Goal: Task Accomplishment & Management: Use online tool/utility

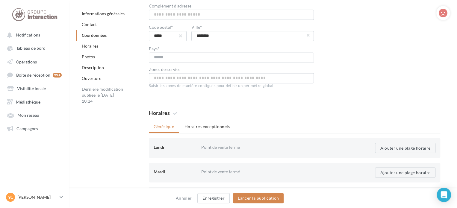
scroll to position [390, 0]
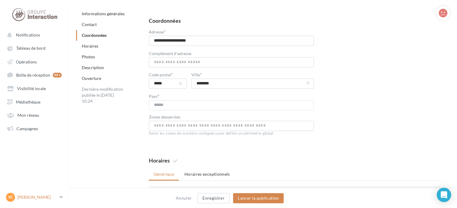
click at [62, 195] on icon at bounding box center [61, 197] width 3 height 5
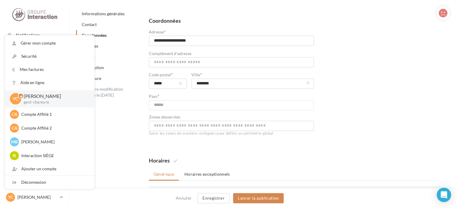
click at [125, 56] on div "Photos" at bounding box center [121, 57] width 90 height 11
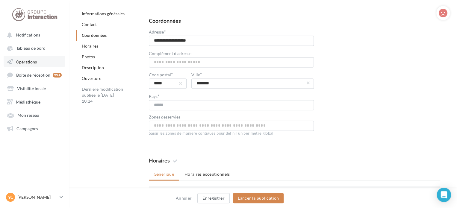
click at [36, 61] on span "Opérations" at bounding box center [26, 61] width 21 height 5
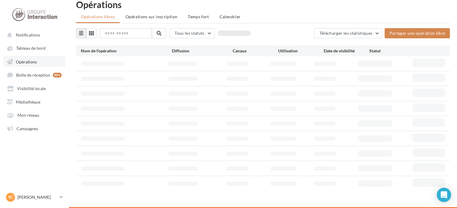
scroll to position [10, 0]
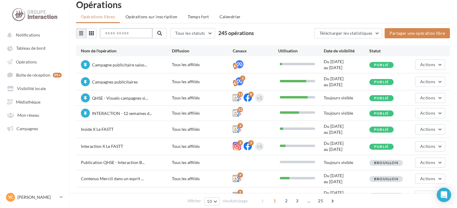
click at [124, 31] on input "text" at bounding box center [126, 33] width 53 height 10
type input "******"
click at [162, 33] on span at bounding box center [159, 33] width 5 height 5
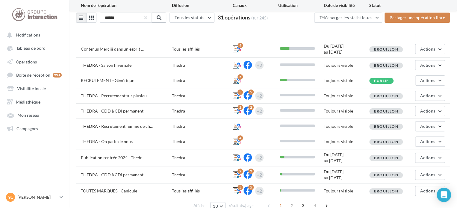
scroll to position [48, 0]
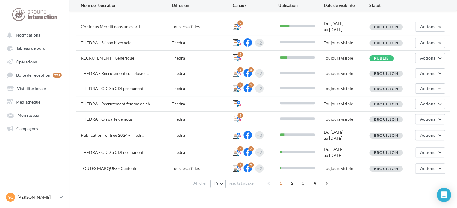
click at [224, 185] on button "10" at bounding box center [217, 184] width 15 height 8
click at [223, 171] on button "100" at bounding box center [231, 173] width 42 height 10
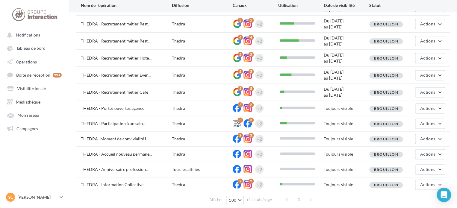
scroll to position [385, 0]
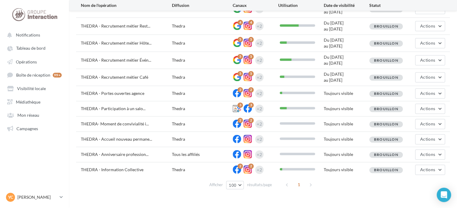
drag, startPoint x: 192, startPoint y: 149, endPoint x: 328, endPoint y: 170, distance: 138.0
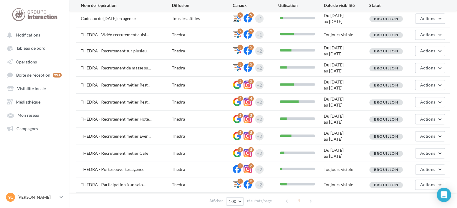
scroll to position [360, 0]
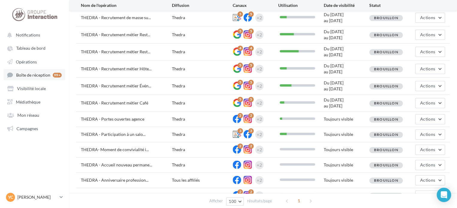
click at [38, 73] on span "Boîte de réception" at bounding box center [33, 75] width 34 height 5
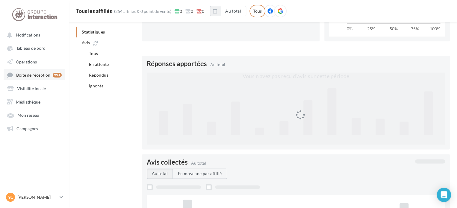
scroll to position [37, 0]
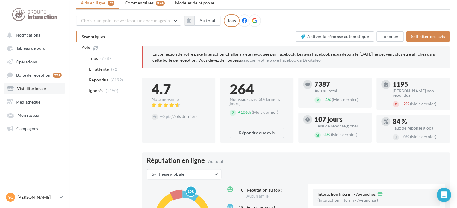
click at [41, 93] on link "Visibilité locale" at bounding box center [35, 88] width 62 height 11
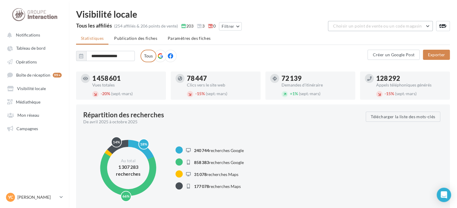
click at [386, 24] on span "Choisir un point de vente ou un code magasin" at bounding box center [377, 25] width 89 height 5
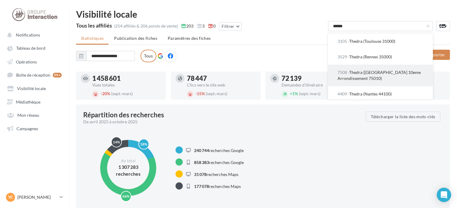
type input "******"
click at [404, 75] on span "7508 - Thedra ([GEOGRAPHIC_DATA])" at bounding box center [379, 75] width 83 height 11
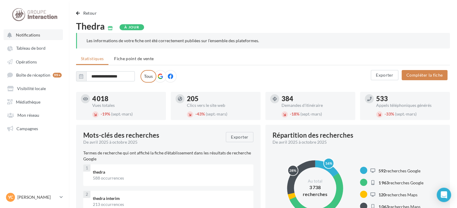
click at [40, 37] on button "Notifications" at bounding box center [33, 34] width 59 height 11
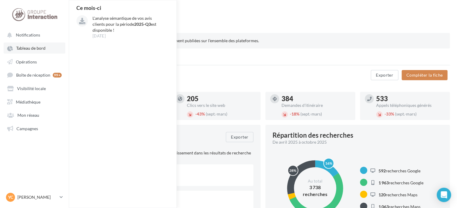
click at [40, 49] on span "Tableau de bord" at bounding box center [30, 48] width 29 height 5
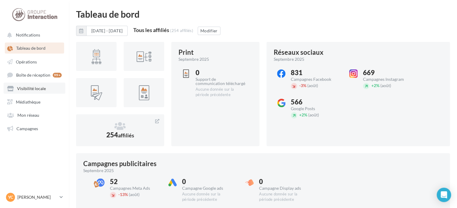
click at [34, 89] on span "Visibilité locale" at bounding box center [31, 88] width 29 height 5
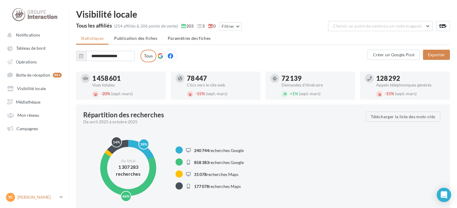
click at [59, 197] on link "YC [PERSON_NAME] gest-chareyre" at bounding box center [34, 197] width 59 height 11
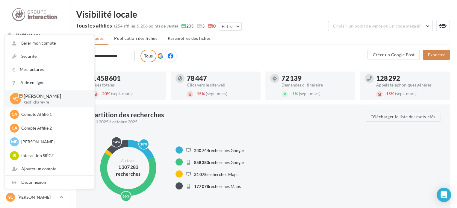
click at [270, 22] on div "Tous les affiliés (254 affiliés & 206 points de vente) 203 3 0 Filtrer" at bounding box center [184, 27] width 216 height 12
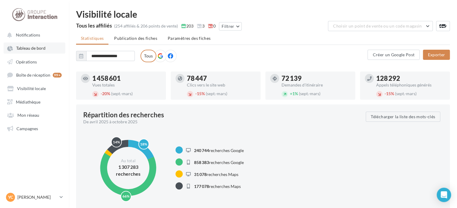
drag, startPoint x: 33, startPoint y: 62, endPoint x: 52, endPoint y: 50, distance: 21.9
click at [33, 62] on span "Opérations" at bounding box center [26, 61] width 21 height 5
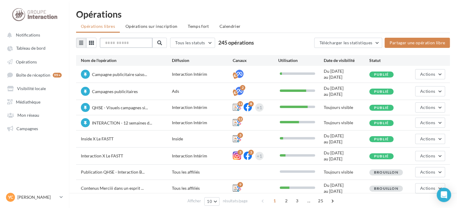
click at [119, 41] on input "text" at bounding box center [126, 43] width 53 height 10
type input "*"
type input "*****"
click at [161, 41] on span at bounding box center [159, 42] width 5 height 5
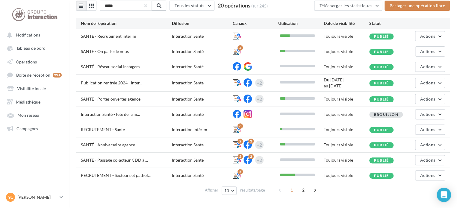
scroll to position [44, 0]
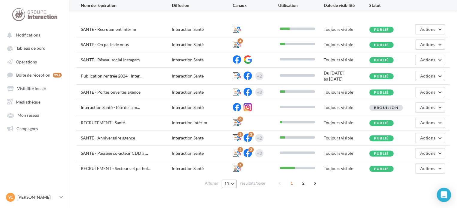
click at [231, 184] on button "10" at bounding box center [229, 184] width 15 height 8
click at [229, 169] on button "100" at bounding box center [243, 173] width 42 height 10
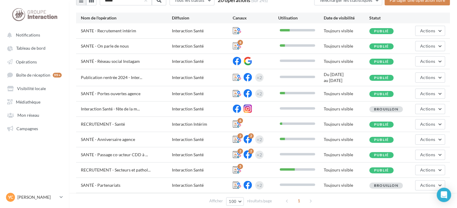
scroll to position [0, 0]
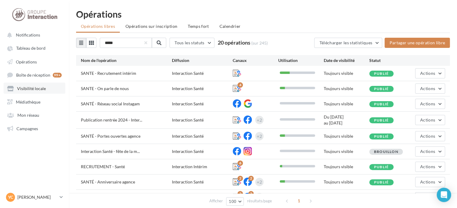
click at [43, 91] on span "Visibilité locale" at bounding box center [31, 88] width 29 height 5
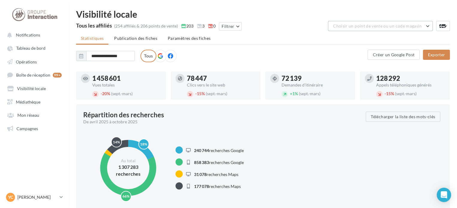
click at [363, 26] on span "Choisir un point de vente ou un code magasin" at bounding box center [377, 25] width 89 height 5
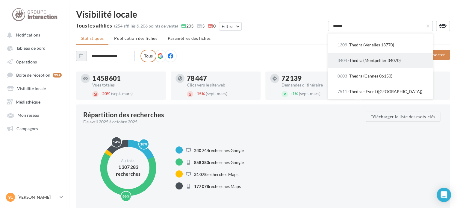
scroll to position [155, 0]
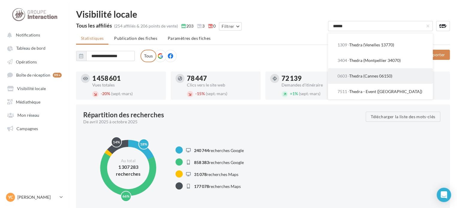
type input "******"
click at [391, 73] on span "0603 - Thedra (Cannes 06150)" at bounding box center [365, 75] width 55 height 5
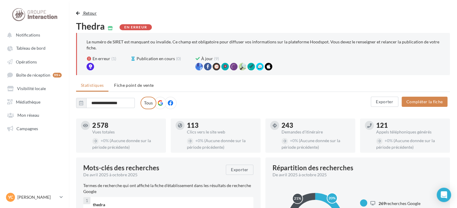
click at [82, 11] on button "Retour" at bounding box center [87, 13] width 23 height 7
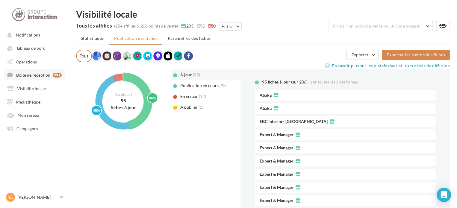
click at [40, 75] on span "Boîte de réception" at bounding box center [33, 75] width 34 height 5
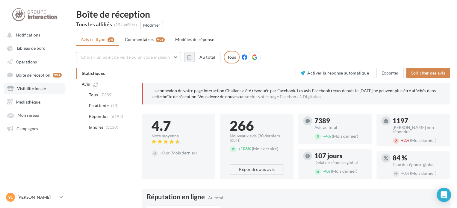
click at [36, 91] on span "Visibilité locale" at bounding box center [31, 88] width 29 height 5
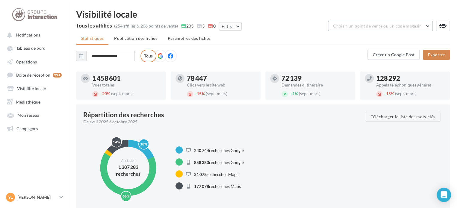
click at [378, 25] on span "Choisir un point de vente ou un code magasin" at bounding box center [377, 25] width 89 height 5
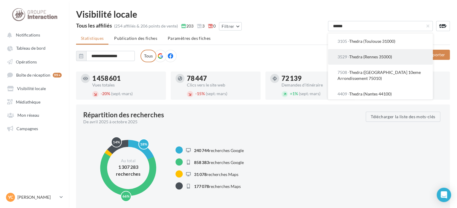
type input "******"
click at [380, 62] on button "3529 - Thedra (Rennes 35000)" at bounding box center [380, 57] width 105 height 16
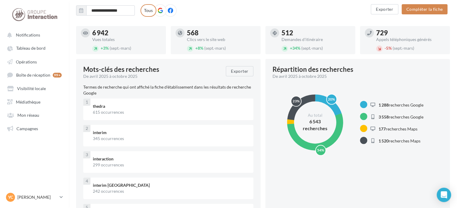
scroll to position [30, 0]
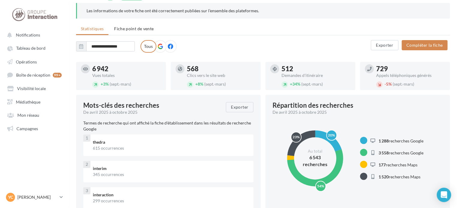
click at [211, 76] on div "Clics vers le site web" at bounding box center [221, 75] width 69 height 4
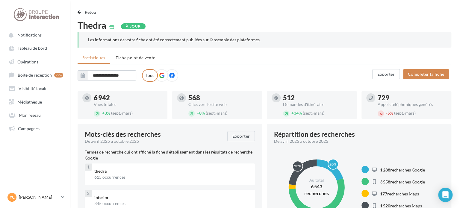
scroll to position [0, 0]
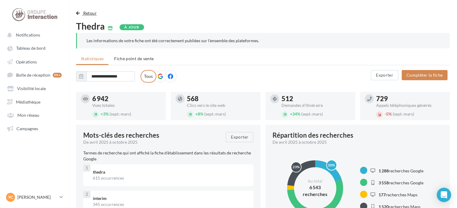
click at [77, 11] on span "button" at bounding box center [78, 13] width 4 height 4
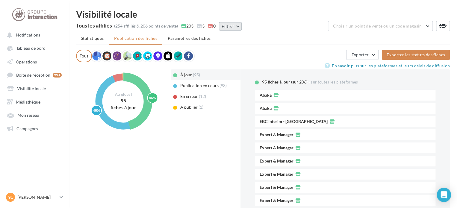
click at [233, 26] on button "Filtrer" at bounding box center [230, 26] width 23 height 8
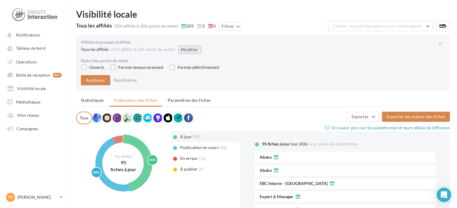
click at [186, 51] on button "Modifier" at bounding box center [189, 50] width 23 height 8
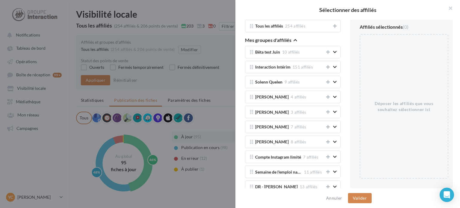
click at [295, 38] on icon "button" at bounding box center [296, 40] width 4 height 4
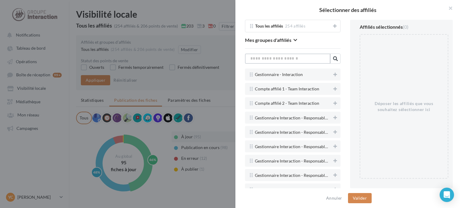
click at [301, 57] on input "text" at bounding box center [287, 59] width 85 height 10
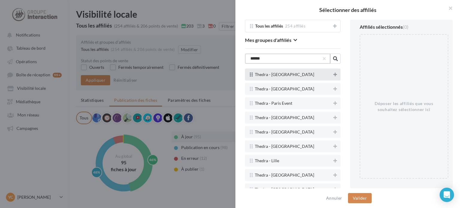
type input "******"
click at [334, 73] on icon at bounding box center [336, 75] width 4 height 4
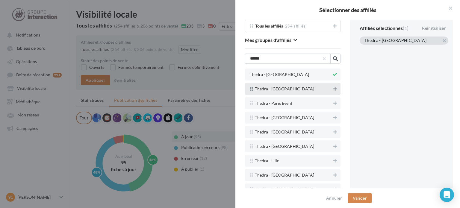
click at [334, 89] on icon at bounding box center [336, 89] width 4 height 4
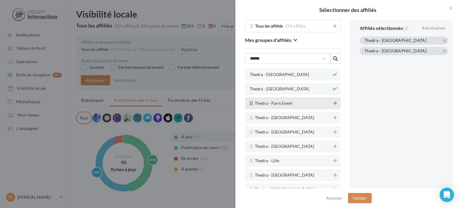
click at [334, 104] on icon at bounding box center [336, 103] width 4 height 4
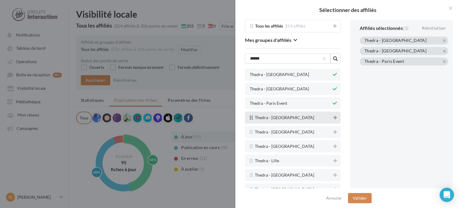
click at [332, 115] on button at bounding box center [335, 117] width 6 height 7
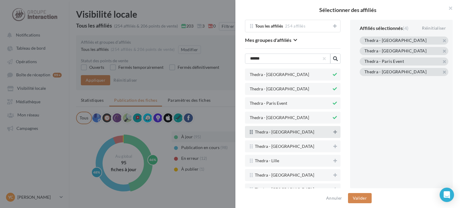
click at [332, 129] on button at bounding box center [335, 132] width 6 height 7
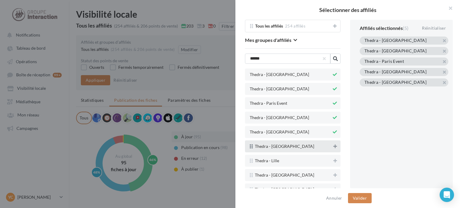
click at [332, 147] on button at bounding box center [335, 146] width 6 height 7
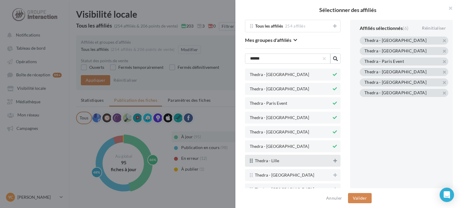
click at [334, 159] on icon at bounding box center [336, 161] width 4 height 4
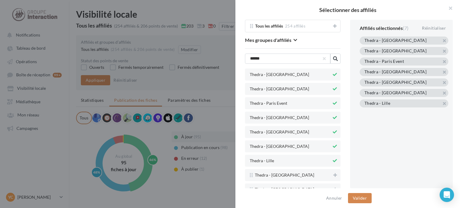
scroll to position [60, 0]
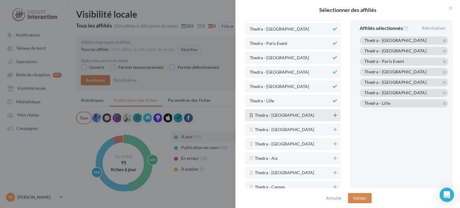
click at [334, 115] on icon at bounding box center [336, 115] width 4 height 4
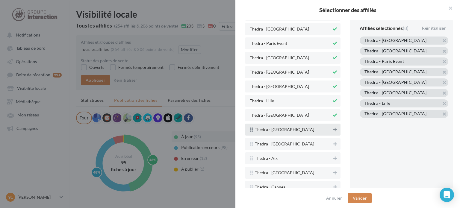
click at [334, 129] on icon at bounding box center [336, 130] width 4 height 4
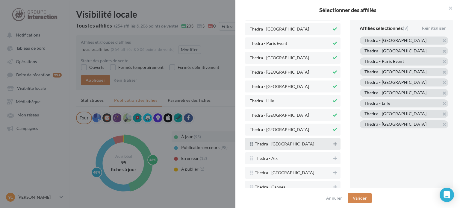
click at [334, 143] on icon at bounding box center [336, 144] width 4 height 4
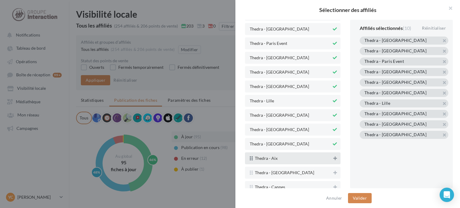
click at [334, 158] on icon at bounding box center [336, 158] width 4 height 4
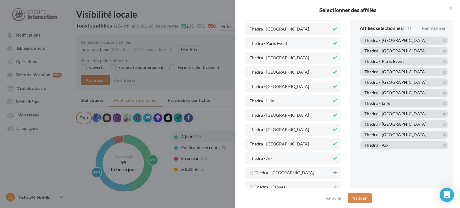
click at [334, 172] on icon at bounding box center [336, 173] width 4 height 4
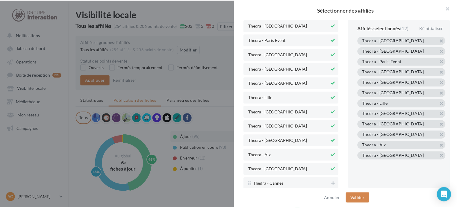
scroll to position [64, 0]
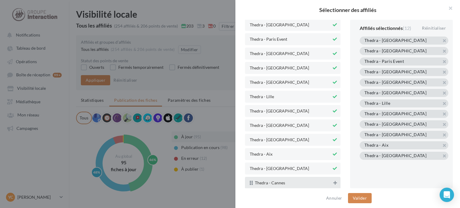
click at [334, 183] on icon at bounding box center [336, 183] width 4 height 4
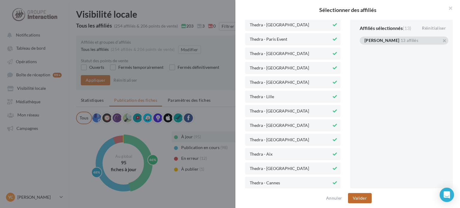
click at [362, 198] on button "Valider" at bounding box center [360, 198] width 24 height 10
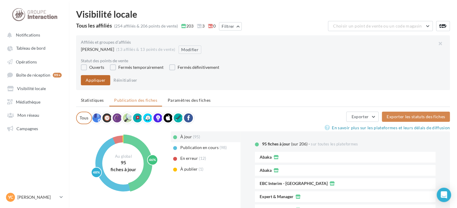
click at [94, 84] on button "Appliquer" at bounding box center [95, 80] width 29 height 10
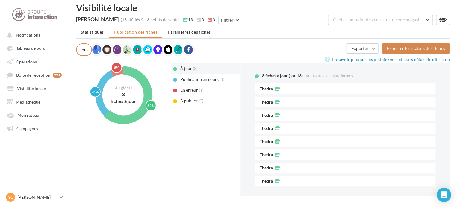
scroll to position [0, 0]
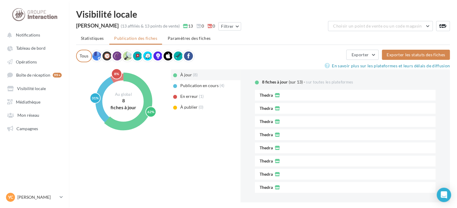
click at [96, 39] on span "Statistiques" at bounding box center [92, 38] width 23 height 5
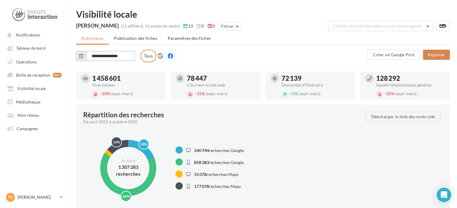
click at [128, 54] on input "**********" at bounding box center [110, 56] width 49 height 10
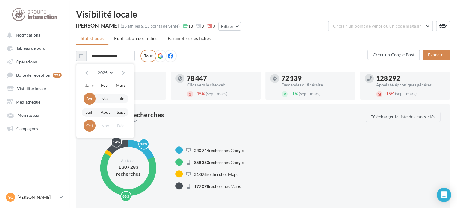
click at [201, 51] on div "**********" at bounding box center [222, 56] width 292 height 13
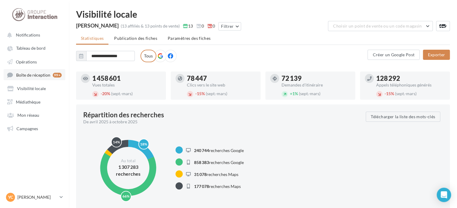
click at [38, 79] on link "Boîte de réception 99+" at bounding box center [35, 74] width 62 height 11
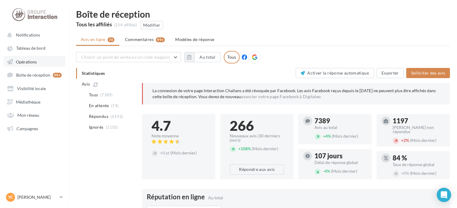
click at [34, 59] on link "Opérations" at bounding box center [35, 61] width 62 height 11
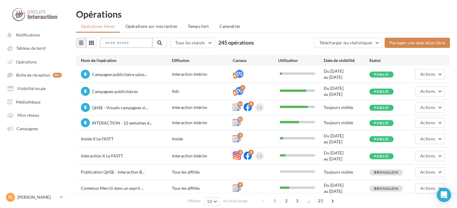
click at [124, 43] on input "text" at bounding box center [126, 43] width 53 height 10
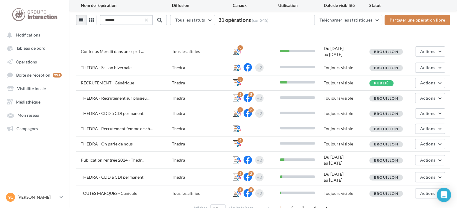
scroll to position [48, 0]
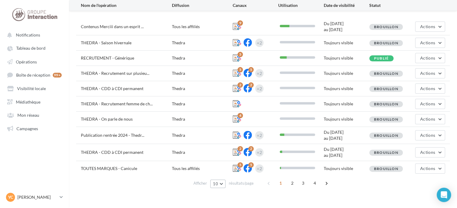
type input "******"
click at [223, 185] on button "10" at bounding box center [217, 184] width 15 height 8
click at [217, 175] on button "100" at bounding box center [231, 173] width 42 height 10
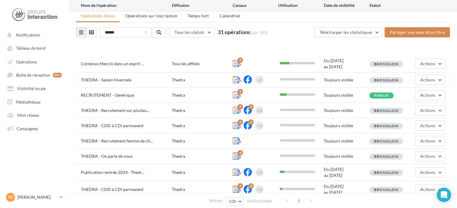
scroll to position [0, 0]
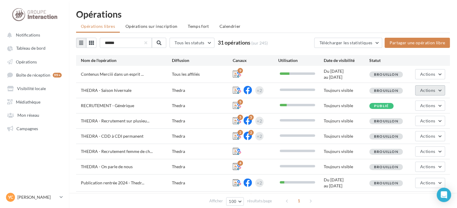
click at [429, 92] on span "Actions" at bounding box center [427, 90] width 15 height 5
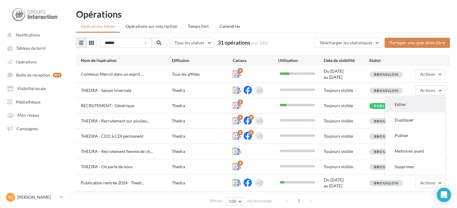
click at [411, 104] on button "Editer" at bounding box center [415, 105] width 60 height 16
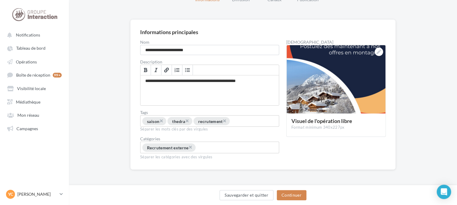
scroll to position [38, 0]
click at [297, 194] on button "Continuer" at bounding box center [292, 195] width 30 height 10
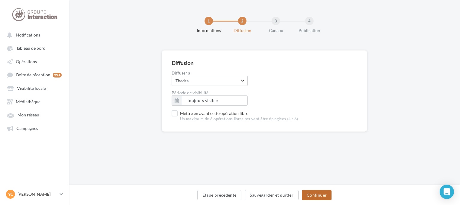
click at [311, 195] on button "Continuer" at bounding box center [317, 195] width 30 height 10
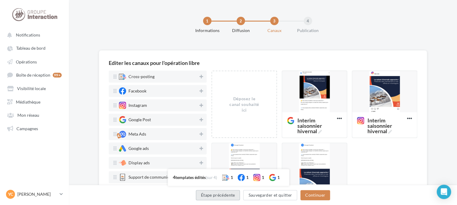
click at [212, 194] on button "Étape précédente" at bounding box center [218, 195] width 44 height 10
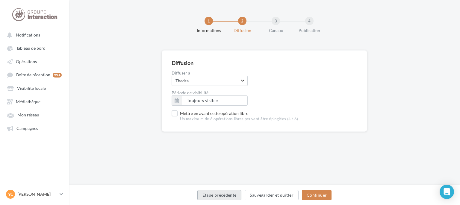
click at [212, 194] on button "Étape précédente" at bounding box center [219, 195] width 44 height 10
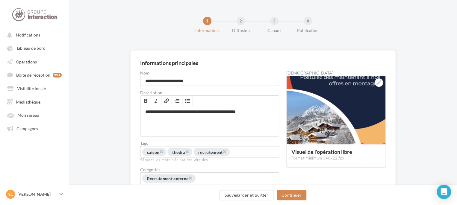
click at [112, 22] on div "1 Informations 2 Diffusion 3 Canaux 4 Publication" at bounding box center [273, 28] width 388 height 36
click at [31, 63] on span "Opérations" at bounding box center [26, 61] width 21 height 5
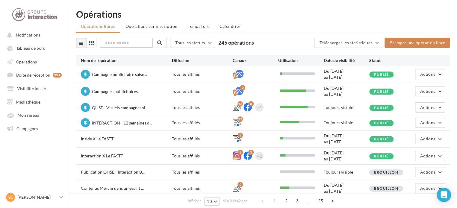
click at [127, 46] on input "text" at bounding box center [126, 43] width 53 height 10
click at [153, 44] on input "******" at bounding box center [126, 43] width 53 height 10
type input "******"
click at [161, 43] on span at bounding box center [159, 42] width 5 height 5
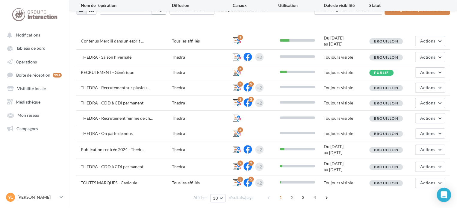
scroll to position [48, 0]
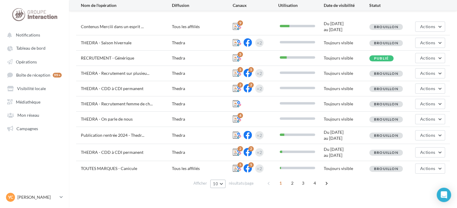
click at [224, 183] on button "10" at bounding box center [217, 184] width 15 height 8
click at [221, 175] on button "100" at bounding box center [231, 173] width 42 height 10
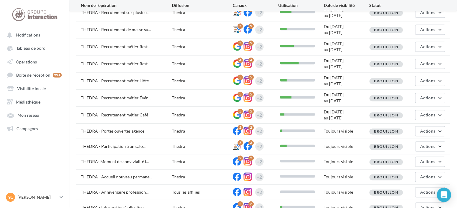
scroll to position [385, 0]
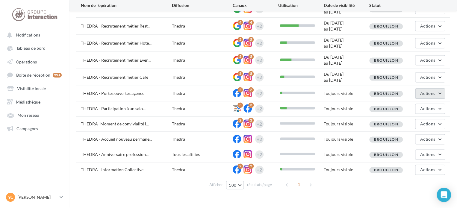
click at [430, 91] on span "Actions" at bounding box center [427, 93] width 15 height 5
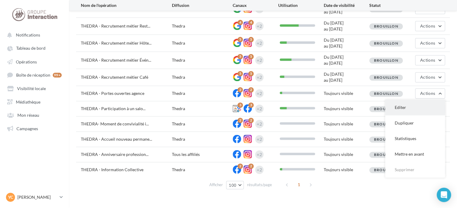
click at [411, 106] on button "Editer" at bounding box center [415, 108] width 60 height 16
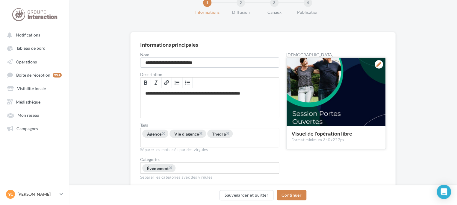
scroll to position [38, 0]
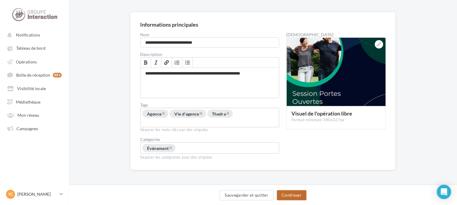
click at [301, 194] on button "Continuer" at bounding box center [292, 195] width 30 height 10
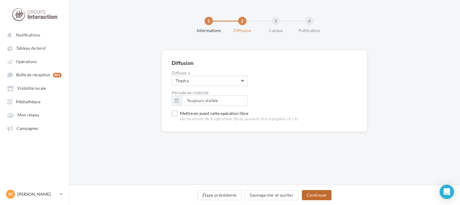
click at [317, 196] on button "Continuer" at bounding box center [317, 195] width 30 height 10
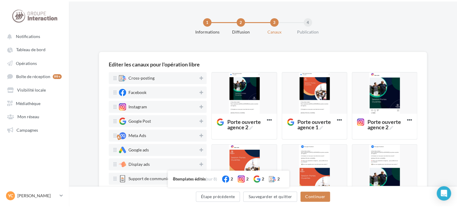
scroll to position [83, 0]
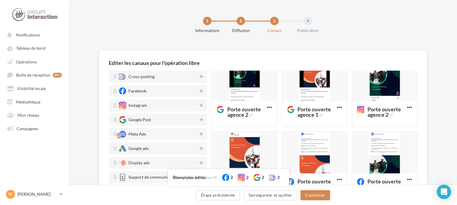
click at [364, 27] on div "1 Informations 2 Diffusion 3 Canaux 4 Publication" at bounding box center [273, 28] width 388 height 36
click at [25, 60] on span "Opérations" at bounding box center [26, 61] width 21 height 5
